Goal: Transaction & Acquisition: Purchase product/service

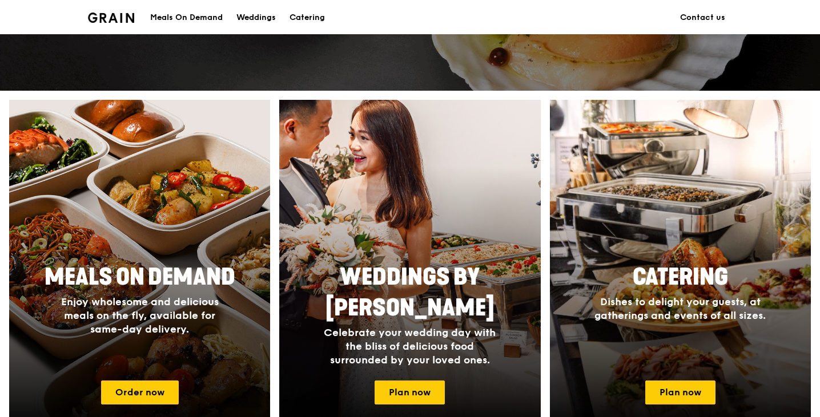
scroll to position [471, 0]
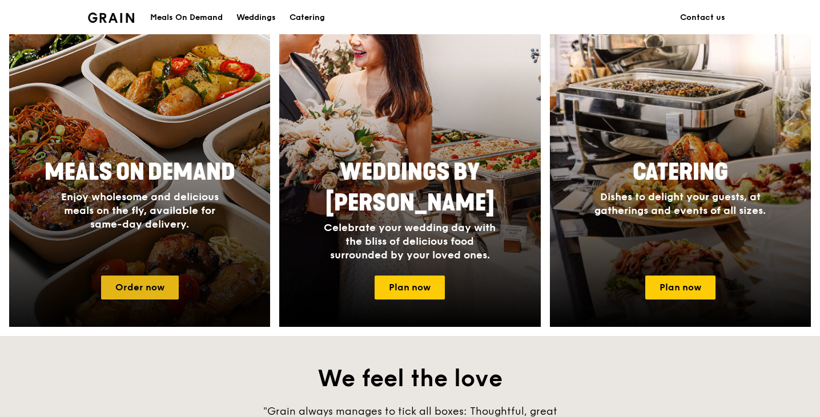
click at [146, 289] on link "Order now" at bounding box center [140, 288] width 78 height 24
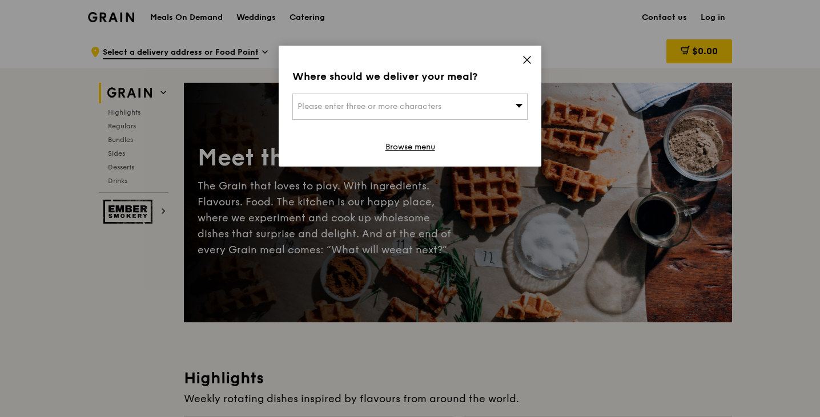
click at [388, 114] on div "Please enter three or more characters" at bounding box center [409, 107] width 235 height 26
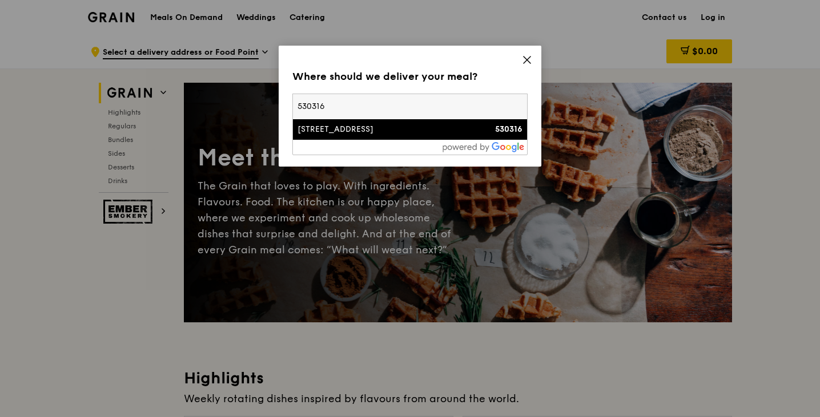
type input "530316"
click at [388, 131] on div "[STREET_ADDRESS]" at bounding box center [381, 129] width 169 height 11
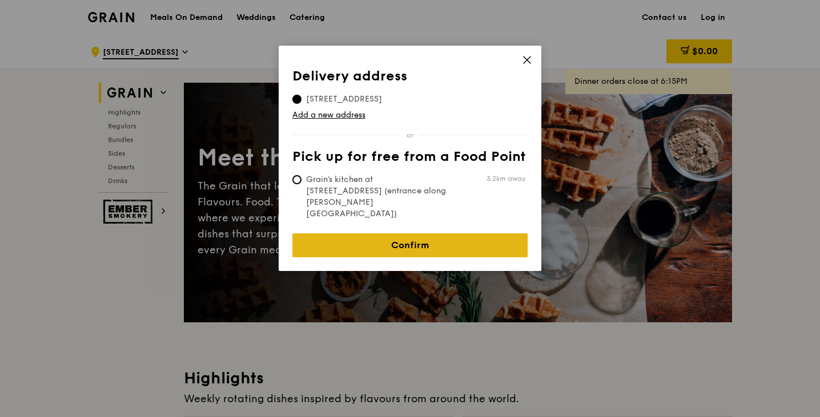
click at [434, 233] on link "Confirm" at bounding box center [409, 245] width 235 height 24
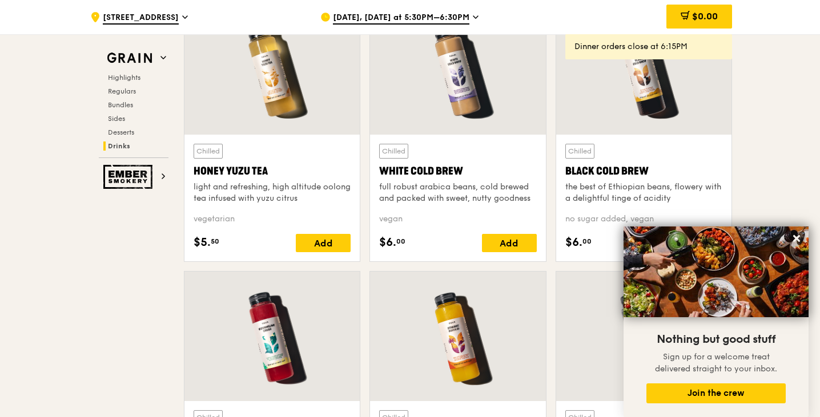
scroll to position [4326, 0]
